Goal: Task Accomplishment & Management: Manage account settings

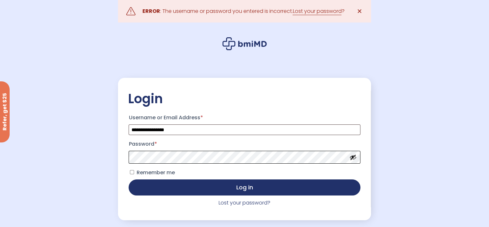
click at [129, 179] on button "Log in" at bounding box center [244, 187] width 231 height 16
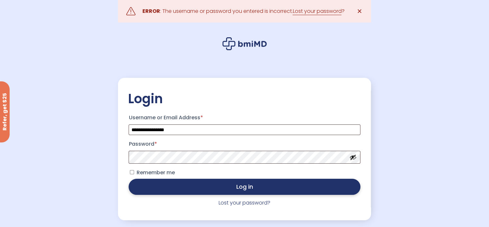
click at [140, 187] on button "Log in" at bounding box center [244, 187] width 231 height 16
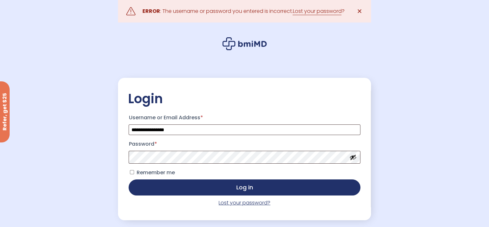
click at [242, 206] on link "Lost your password?" at bounding box center [245, 202] width 52 height 7
